Goal: Task Accomplishment & Management: Manage account settings

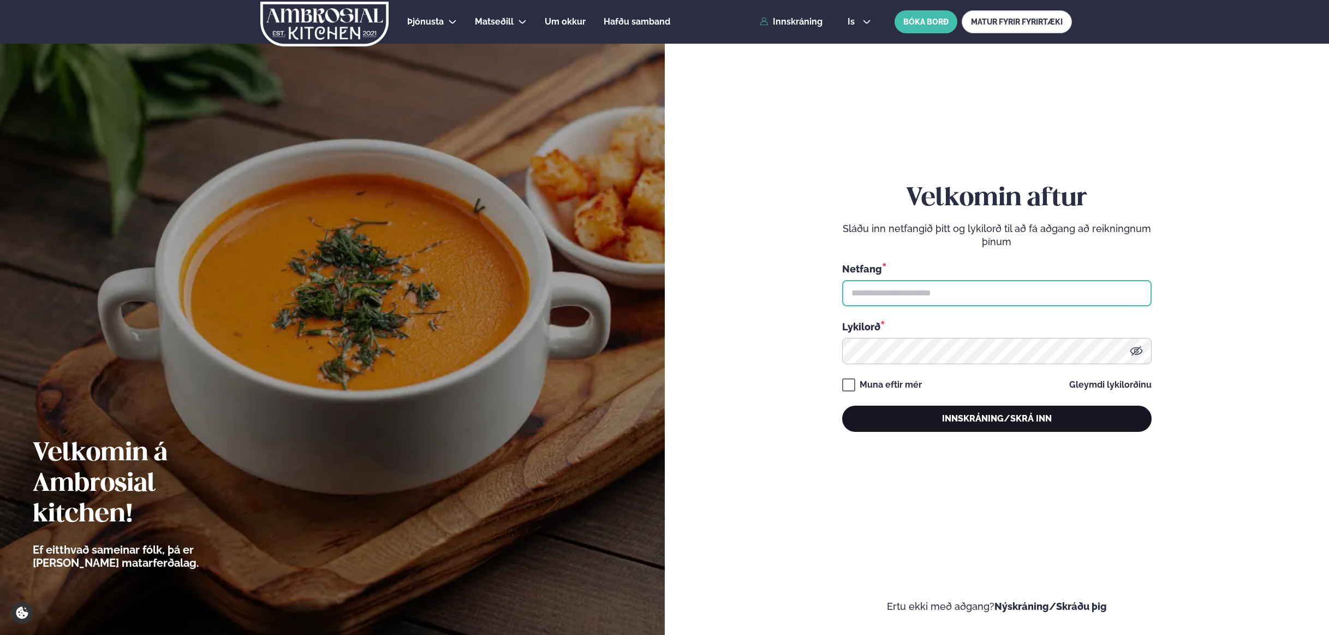
type input "**********"
click at [970, 422] on button "Innskráning/Skrá inn" at bounding box center [997, 419] width 310 height 26
click at [985, 412] on button "Innskráning/Skrá inn" at bounding box center [997, 419] width 310 height 26
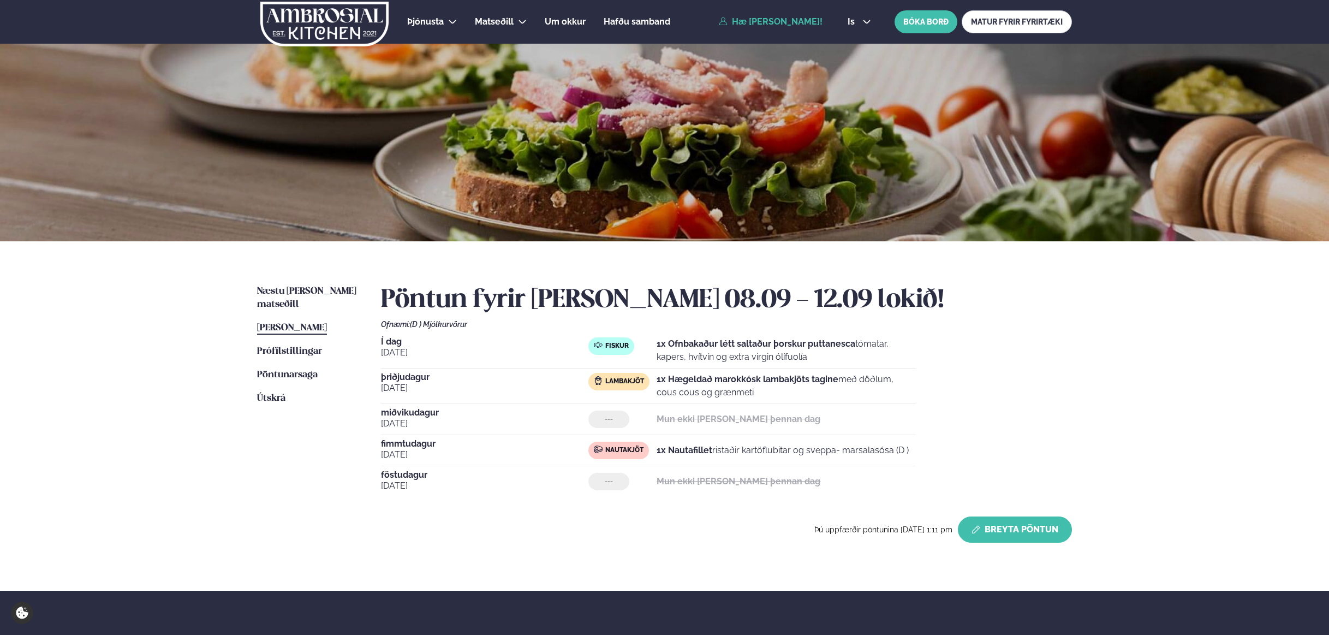
click at [1003, 536] on button "Breyta Pöntun" at bounding box center [1015, 530] width 114 height 26
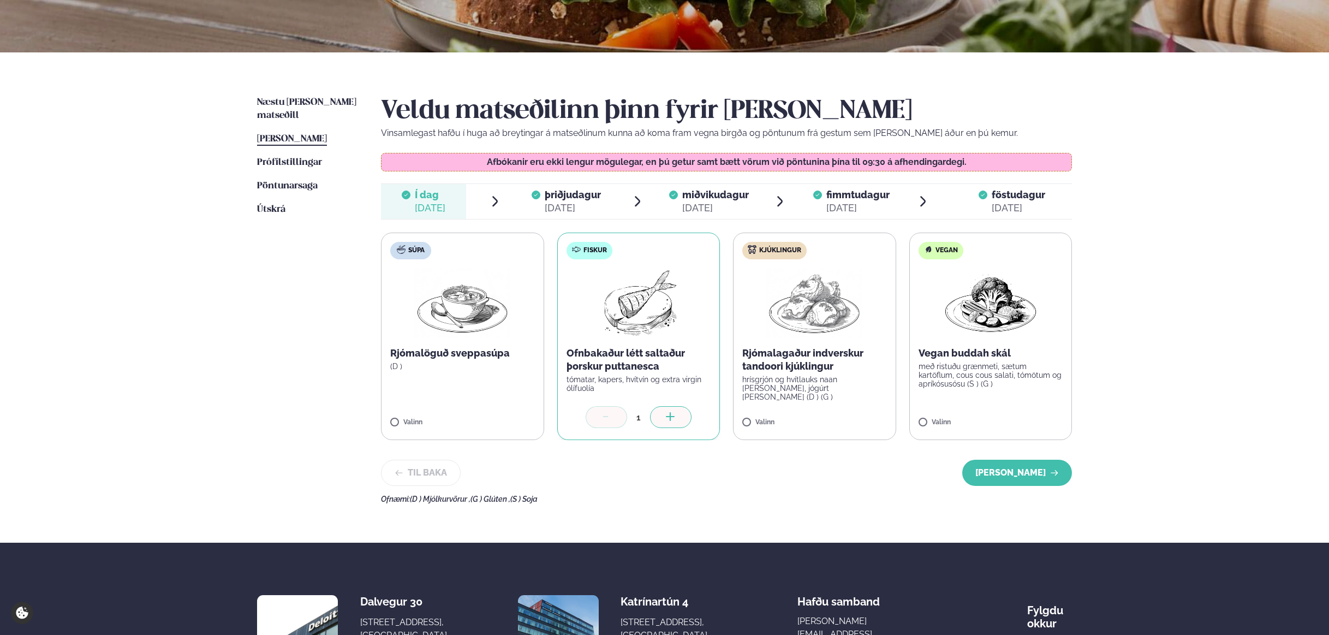
scroll to position [189, 0]
click at [586, 199] on span "þriðjudagur" at bounding box center [573, 193] width 56 height 11
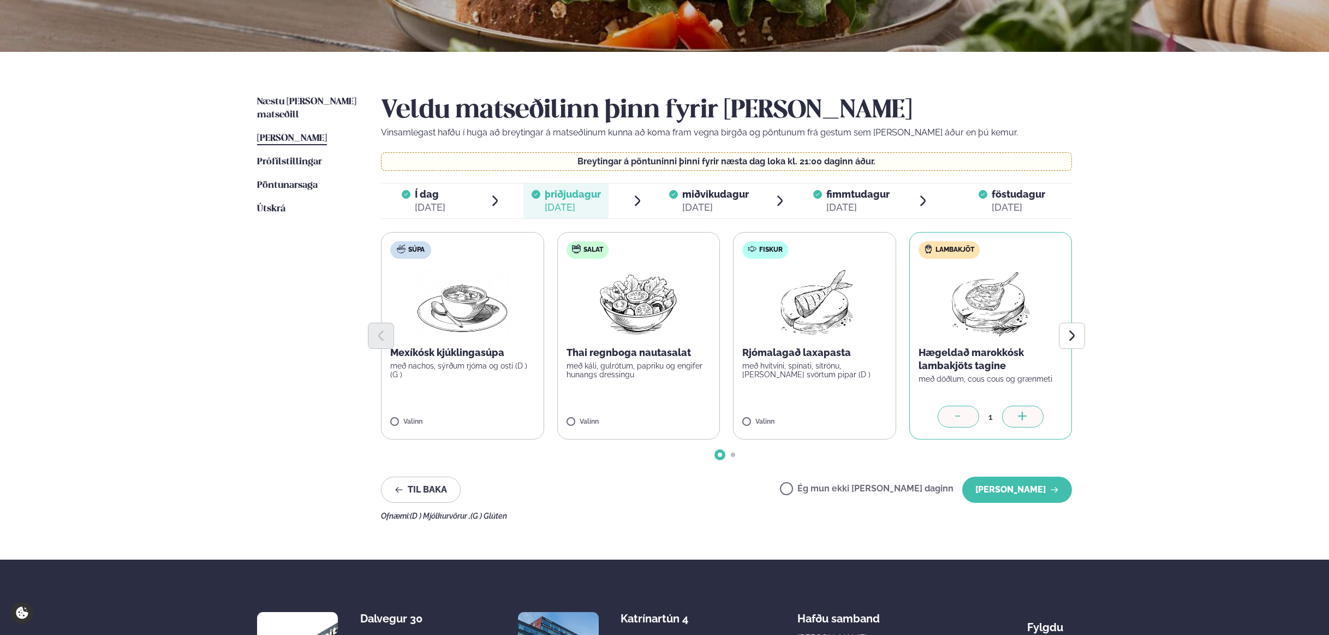
click at [824, 489] on label "Ég mun ekki [PERSON_NAME] daginn" at bounding box center [867, 489] width 174 height 11
click at [1026, 491] on button "[PERSON_NAME]" at bounding box center [1018, 490] width 110 height 26
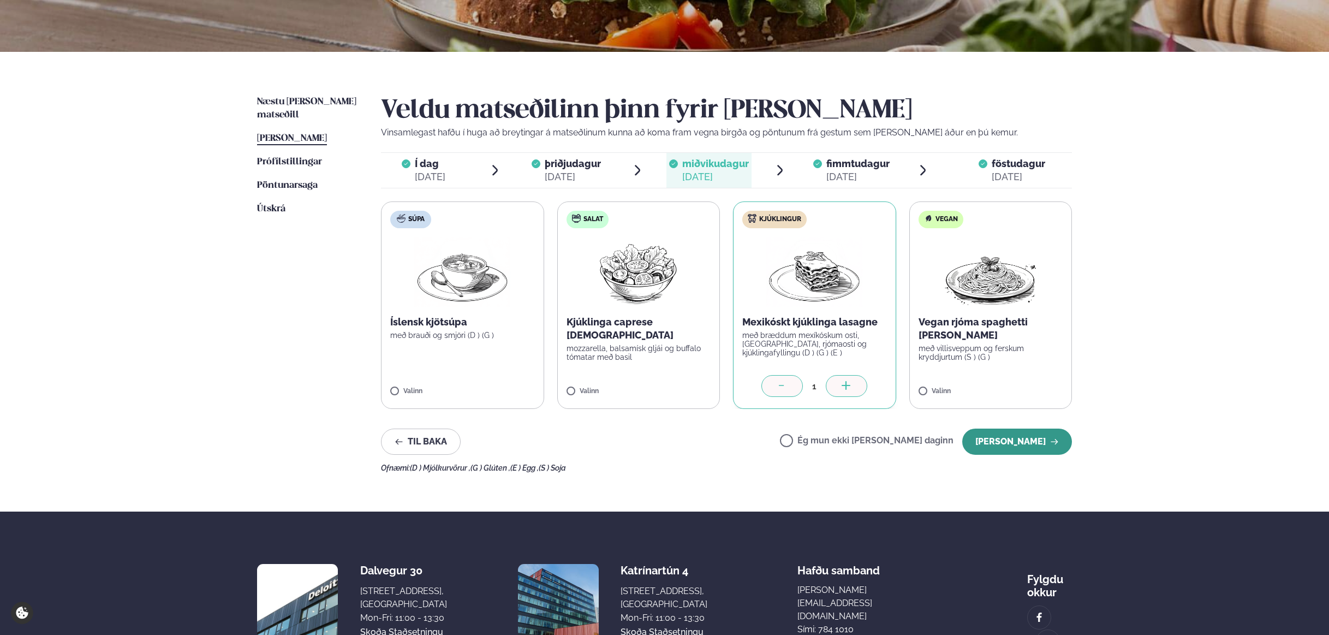
click at [1043, 443] on button "[PERSON_NAME]" at bounding box center [1018, 442] width 110 height 26
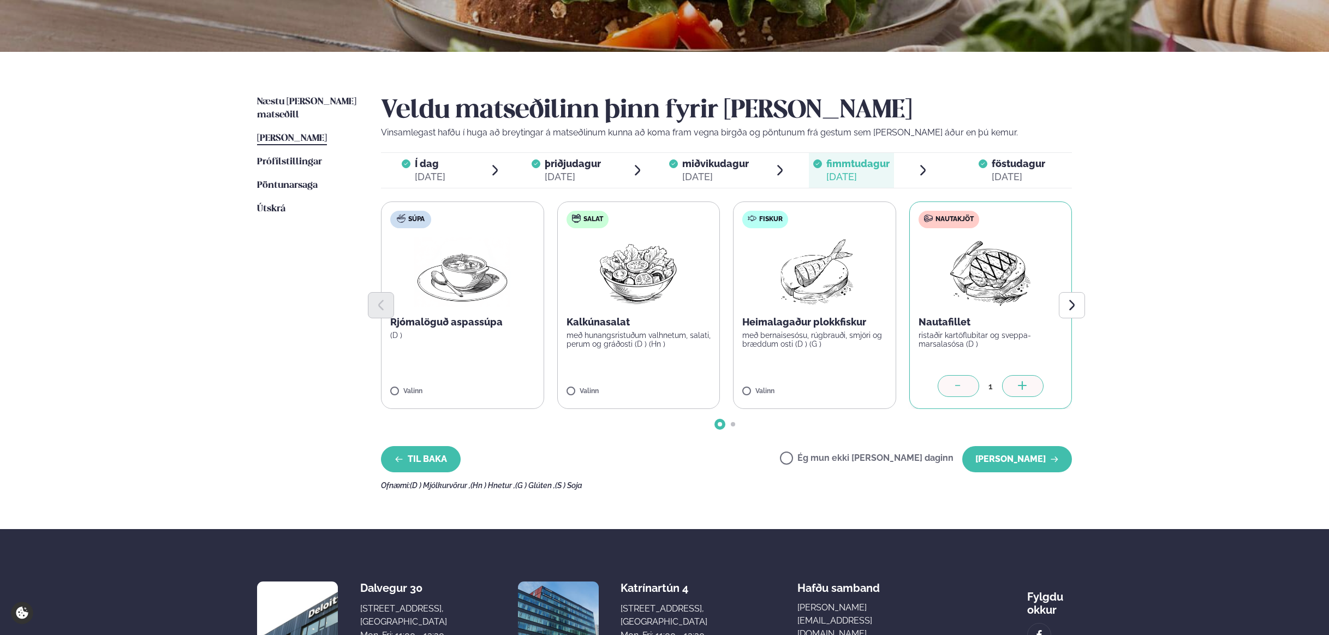
click at [430, 462] on button "Til baka" at bounding box center [421, 459] width 80 height 26
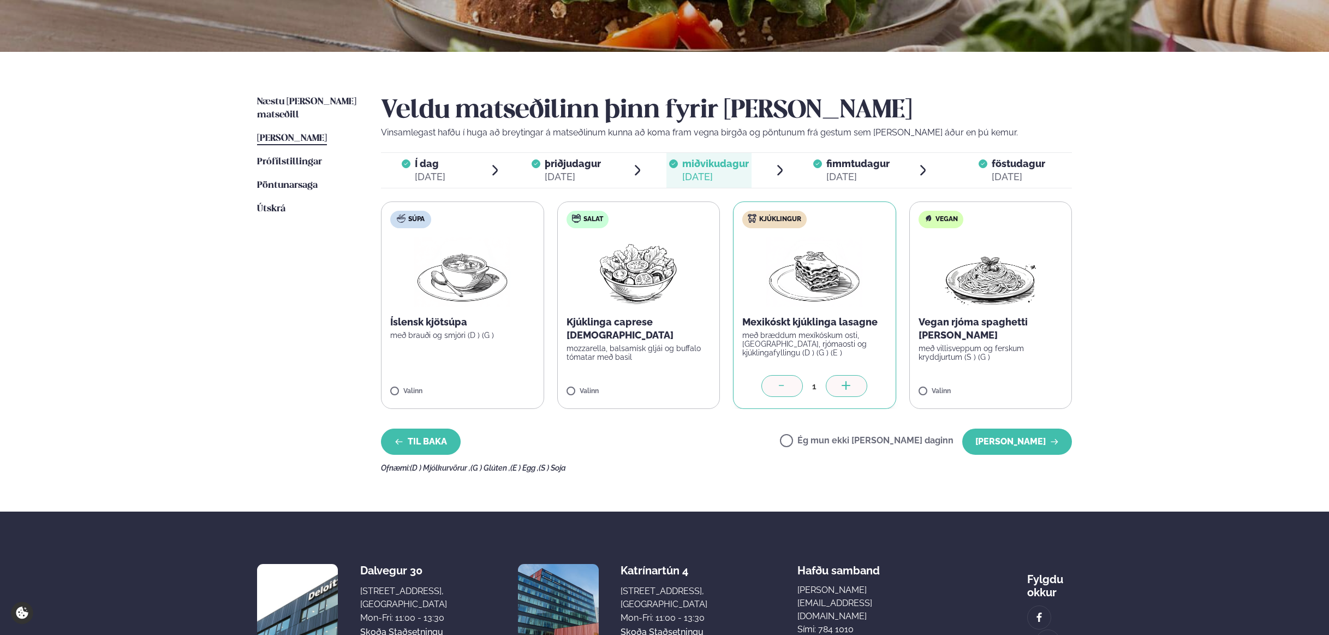
click at [430, 462] on div "Veldu matseðilinn þinn fyrir [PERSON_NAME] Vinsamlegast hafðu í huga að breytin…" at bounding box center [726, 284] width 691 height 377
click at [570, 179] on div "[DATE]" at bounding box center [573, 176] width 56 height 13
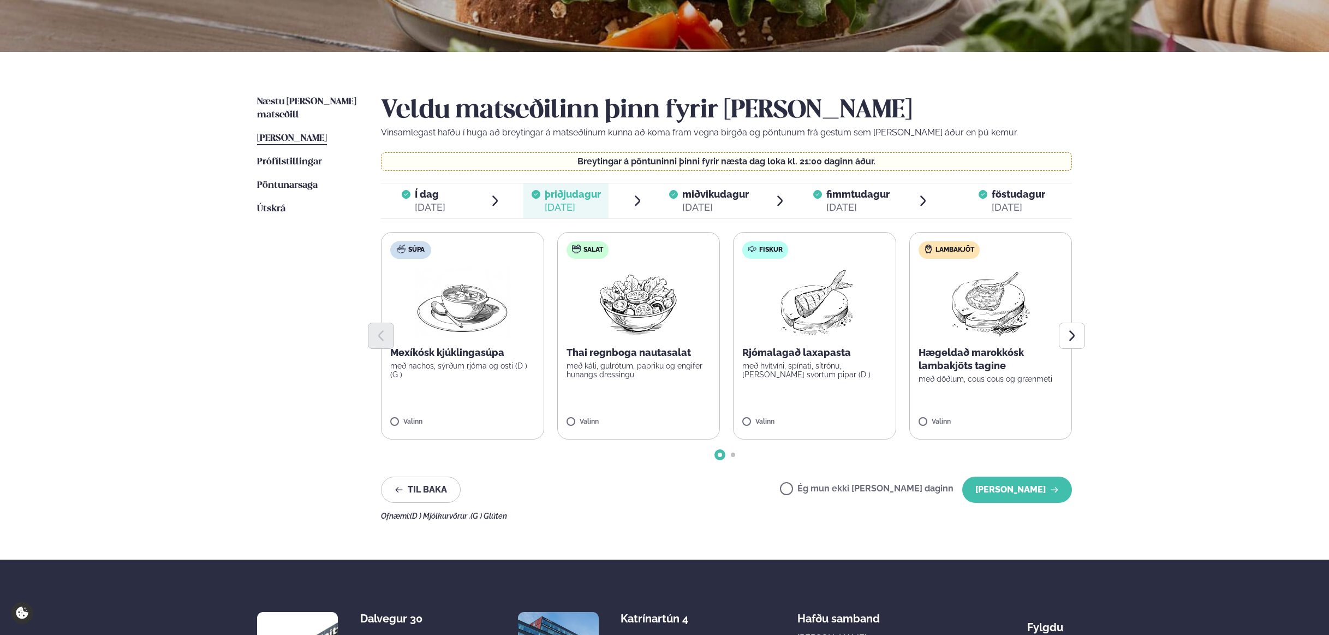
click at [738, 193] on span "miðvikudagur" at bounding box center [715, 193] width 67 height 11
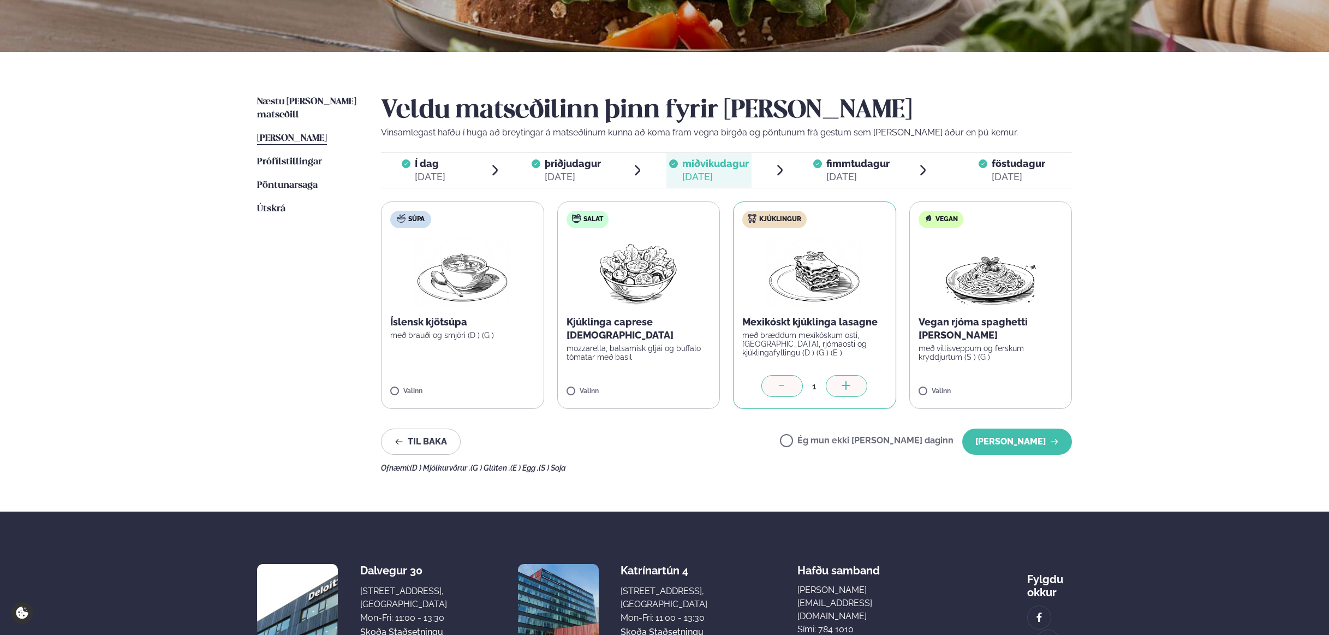
click at [846, 163] on span "fimmtudagur" at bounding box center [858, 163] width 63 height 11
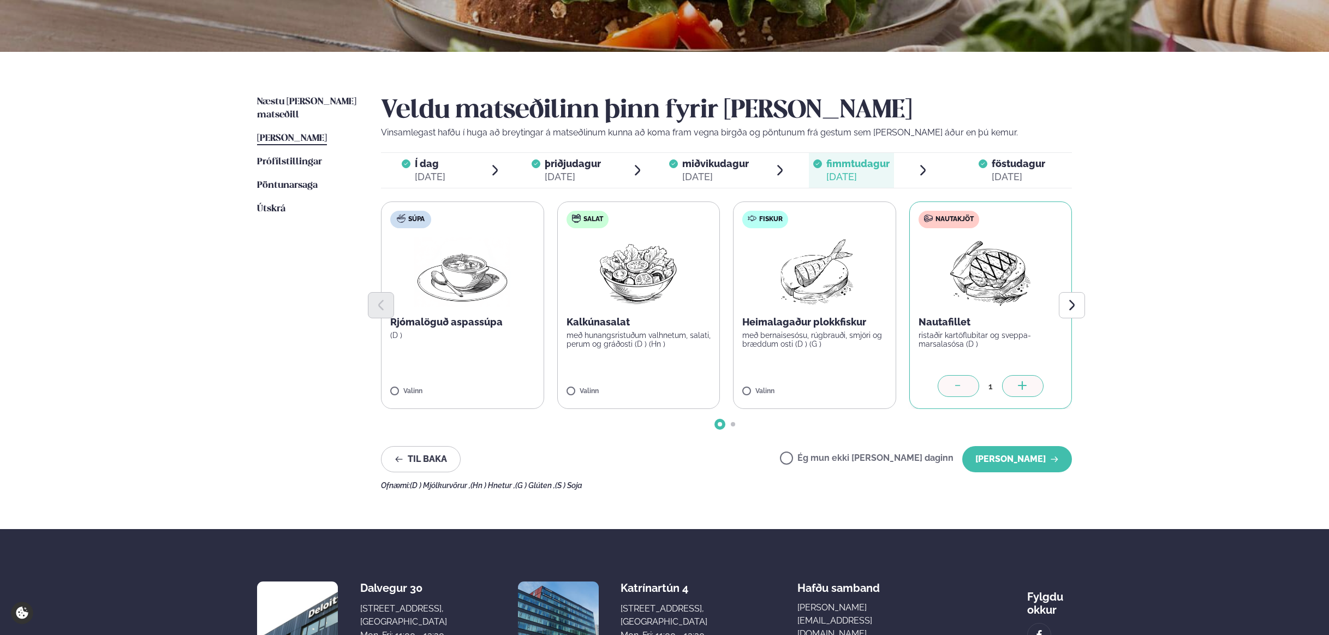
click at [1001, 161] on span "föstudagur" at bounding box center [1019, 163] width 54 height 11
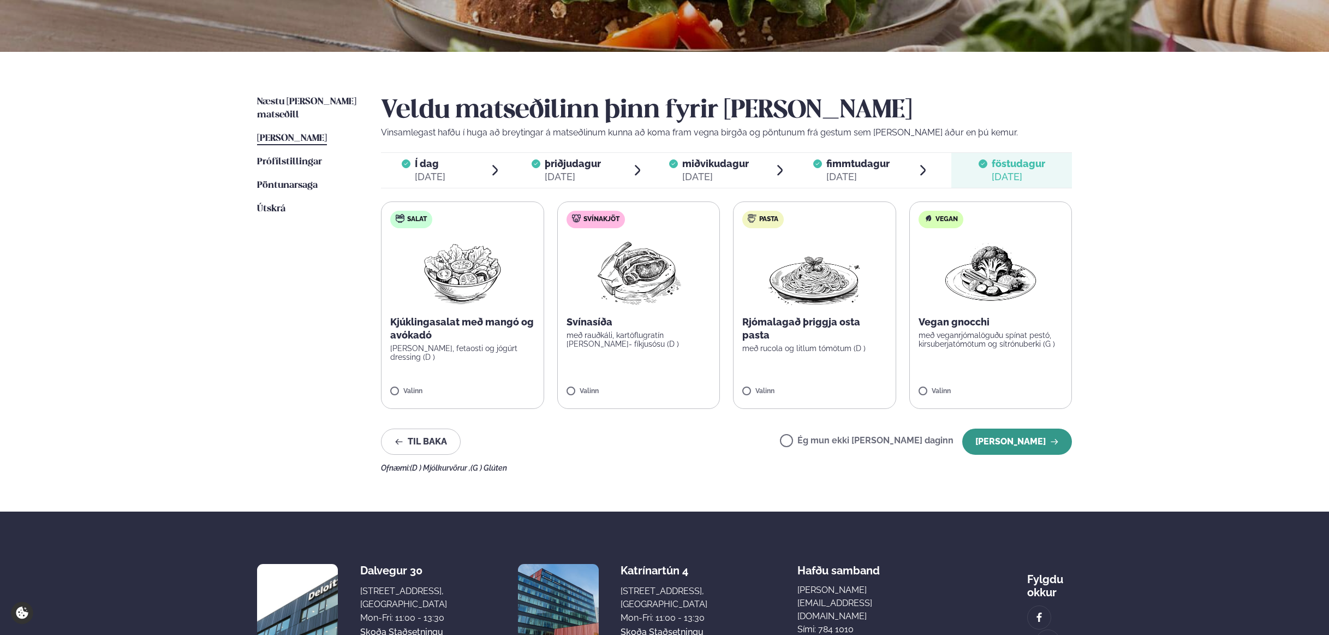
click at [1040, 449] on button "[PERSON_NAME]" at bounding box center [1018, 442] width 110 height 26
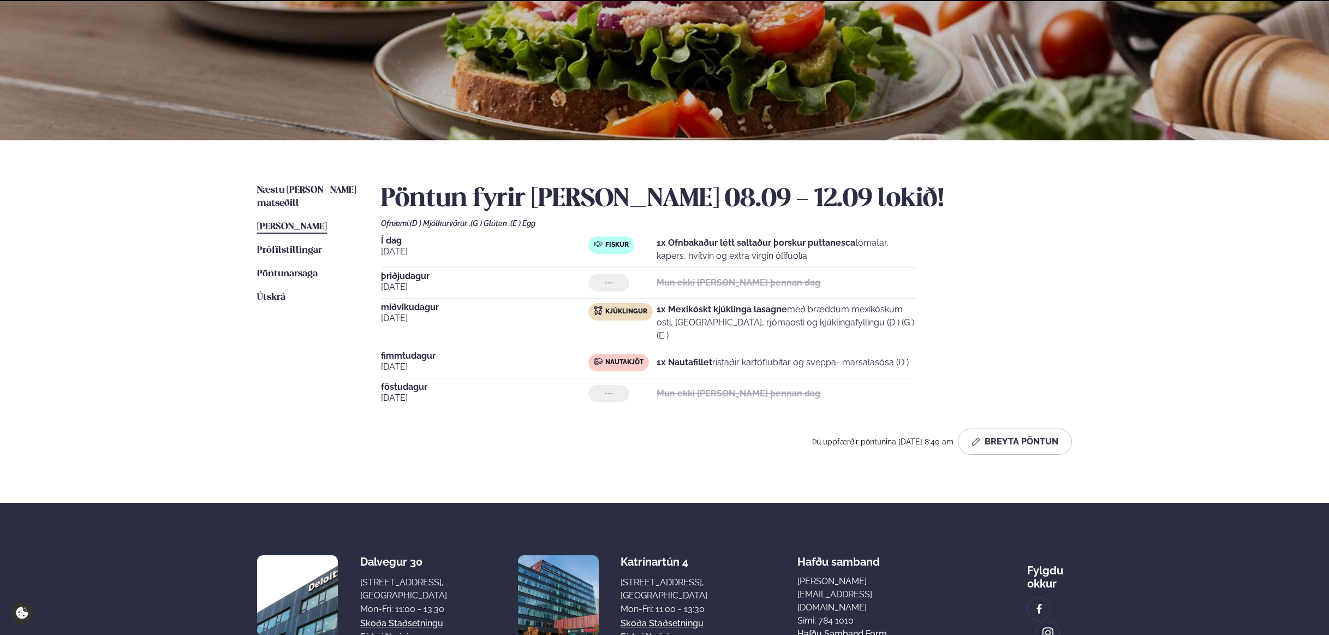
scroll to position [177, 0]
